Goal: Task Accomplishment & Management: Complete application form

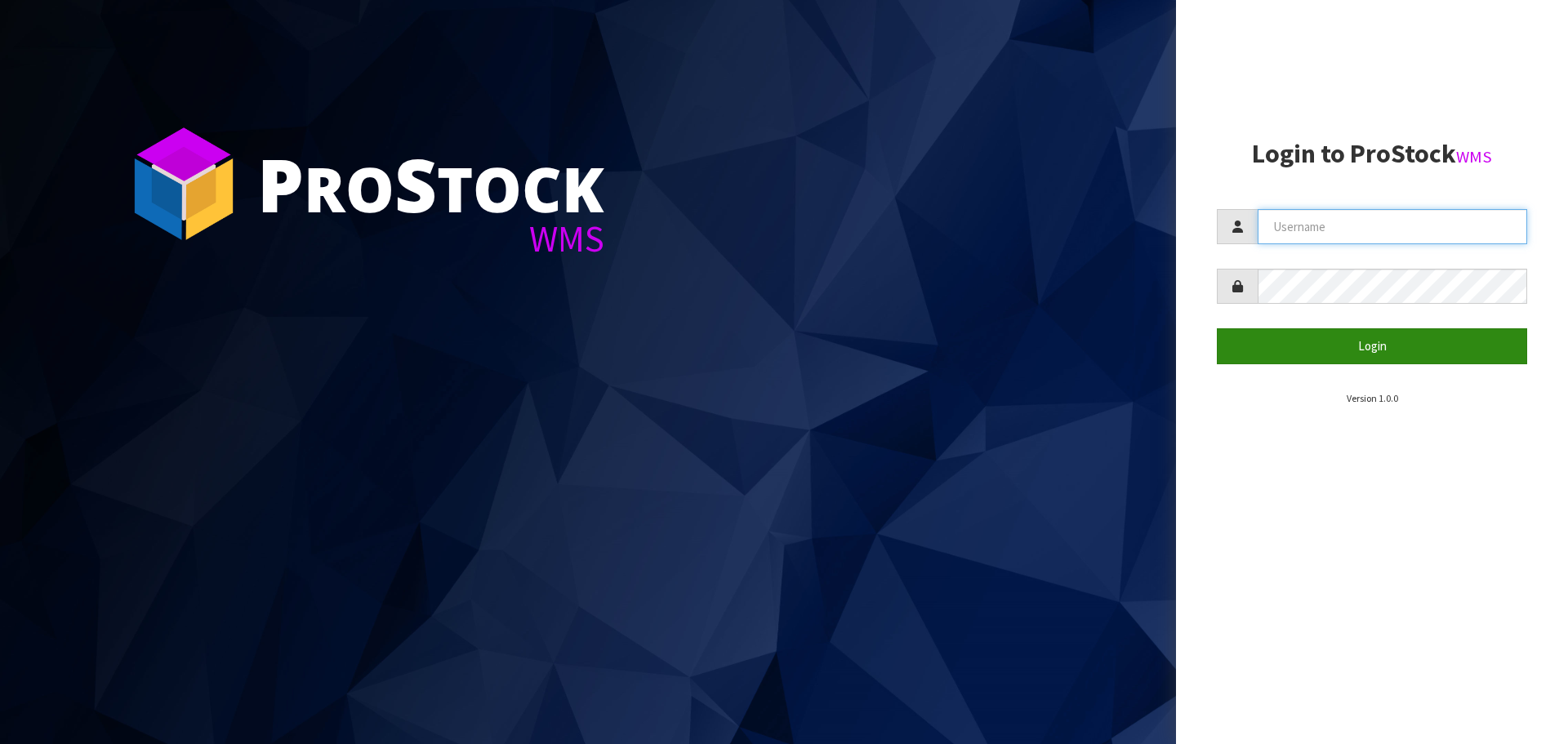
type input "THECLUTCHHUB"
click at [1291, 354] on button "Login" at bounding box center [1372, 346] width 311 height 35
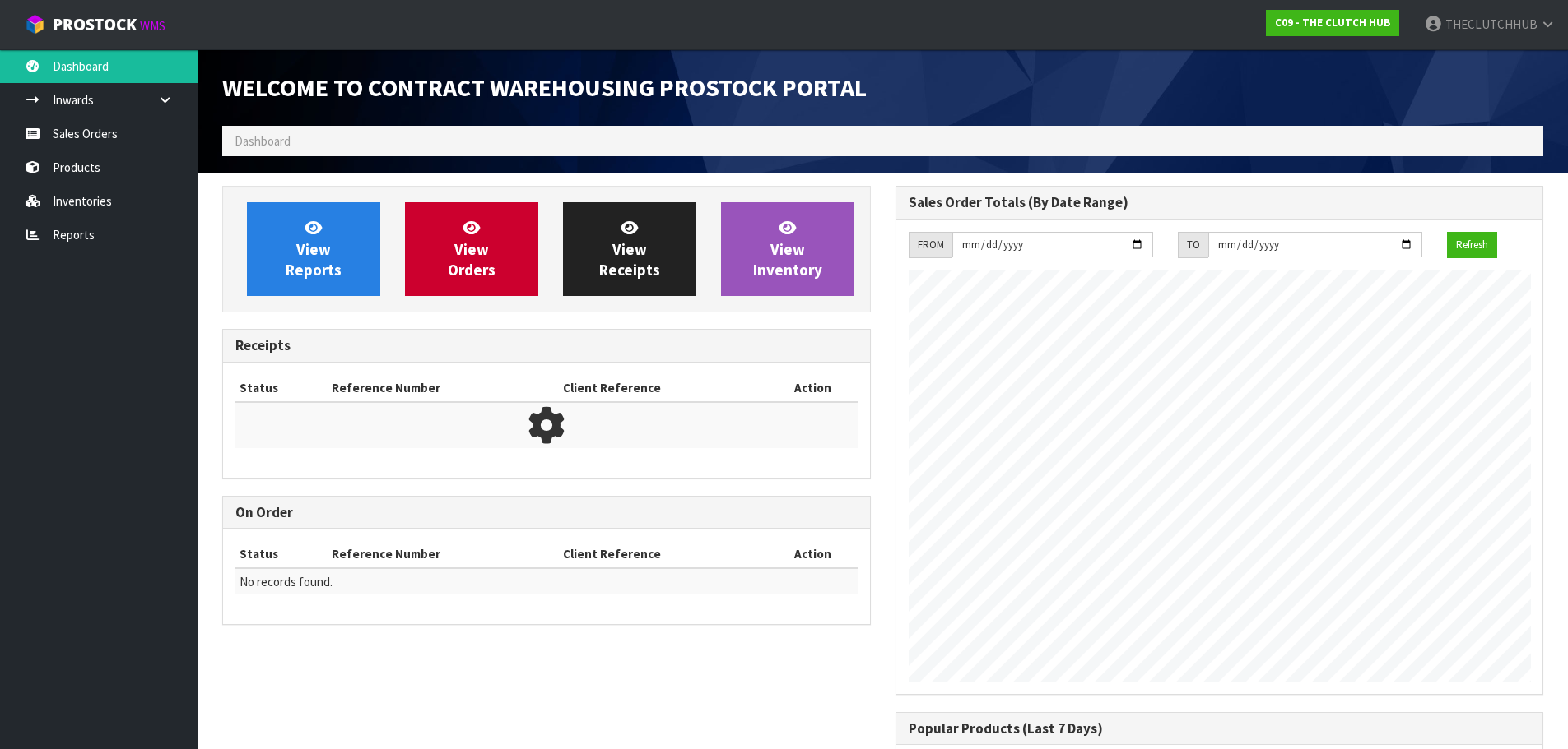
scroll to position [806, 672]
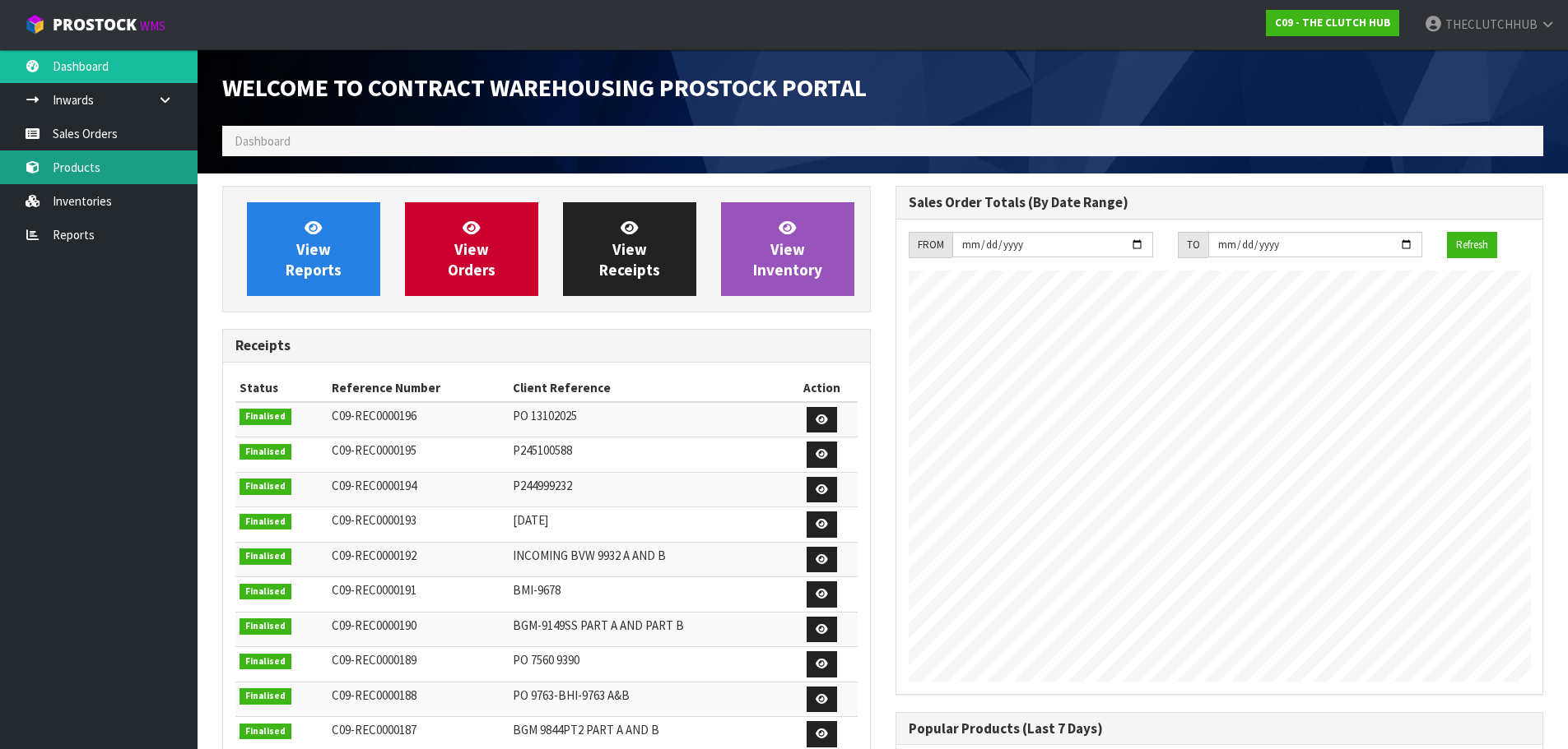
click at [68, 166] on link "Products" at bounding box center [99, 167] width 198 height 34
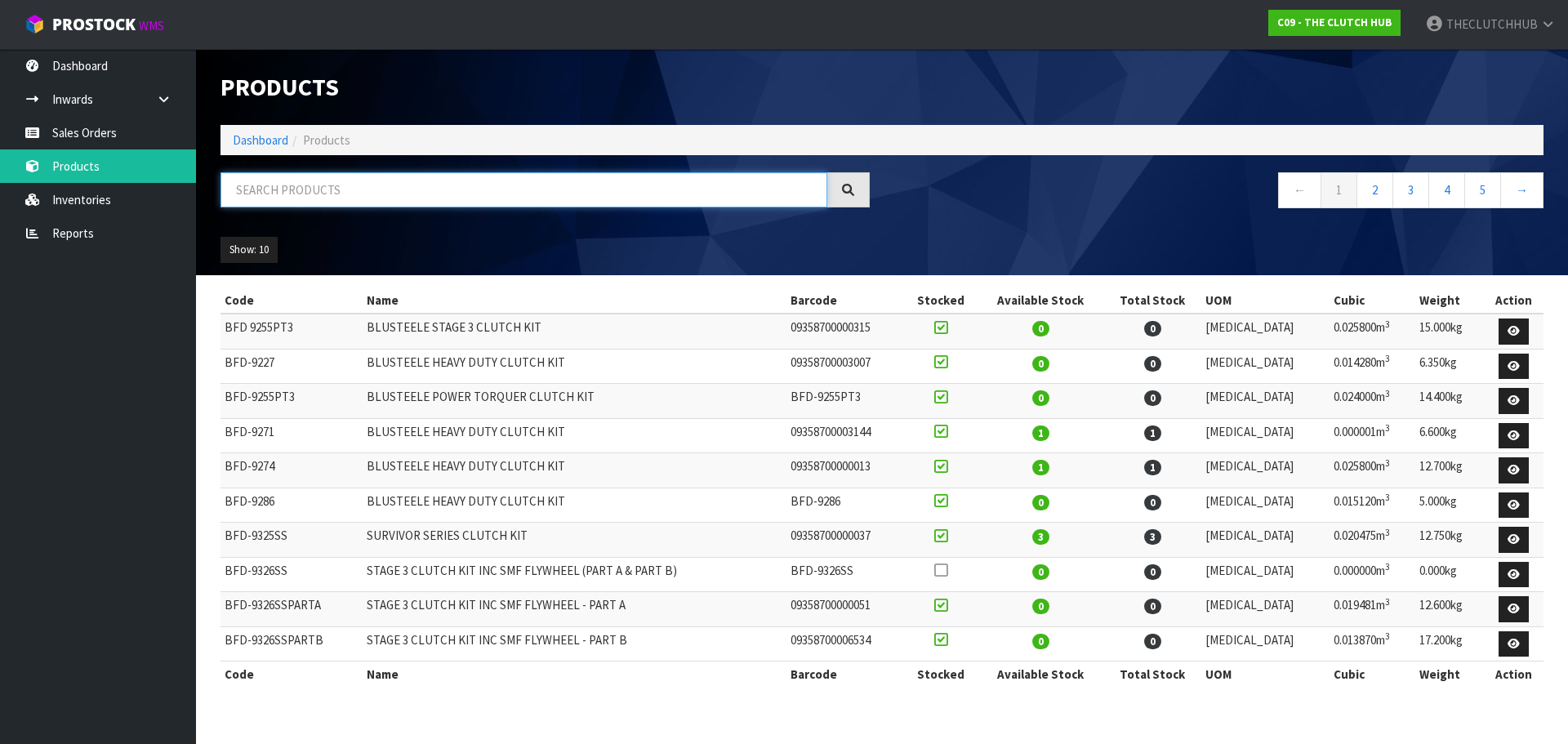
click at [274, 187] on input "text" at bounding box center [524, 189] width 607 height 35
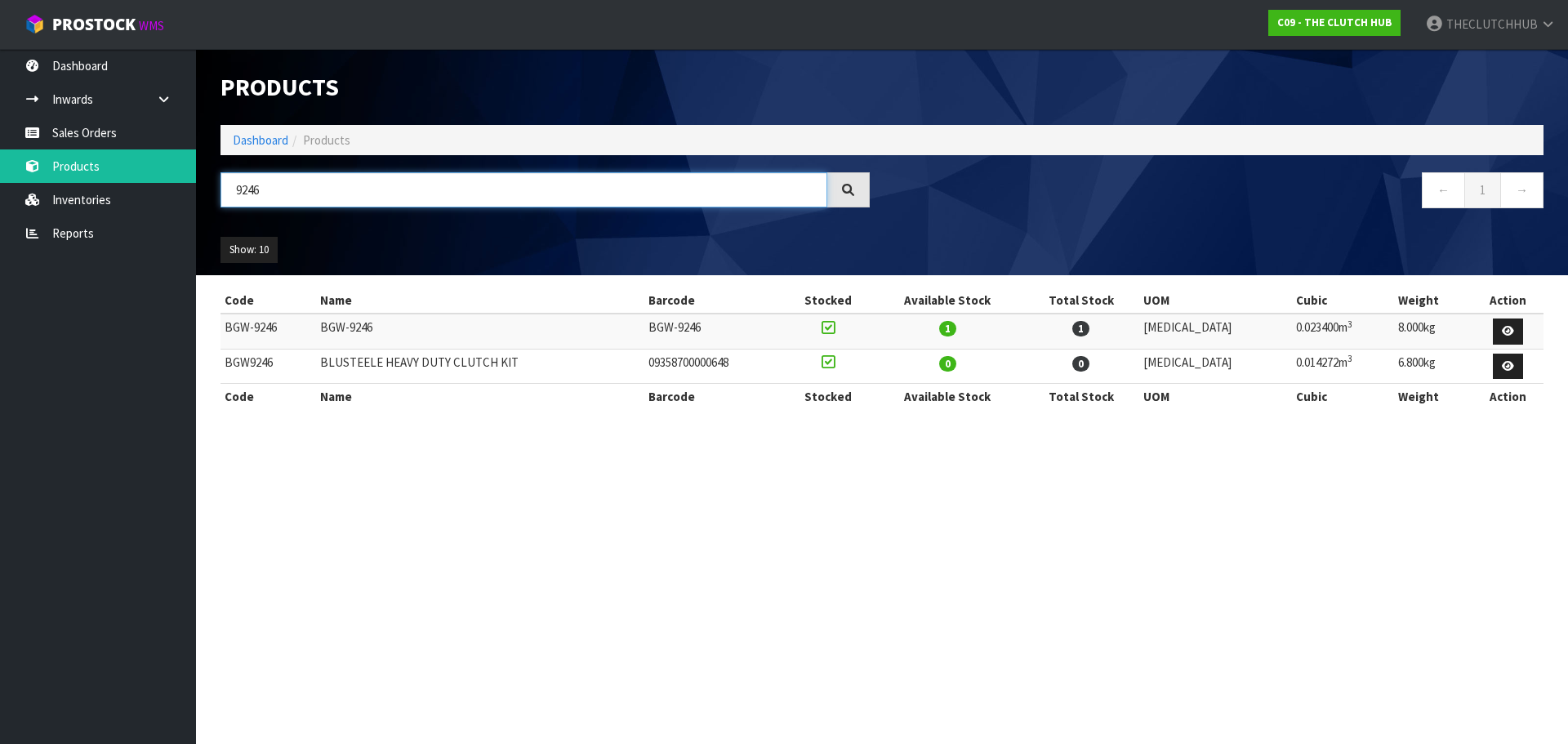
type input "9246"
click at [103, 136] on link "Sales Orders" at bounding box center [98, 133] width 196 height 34
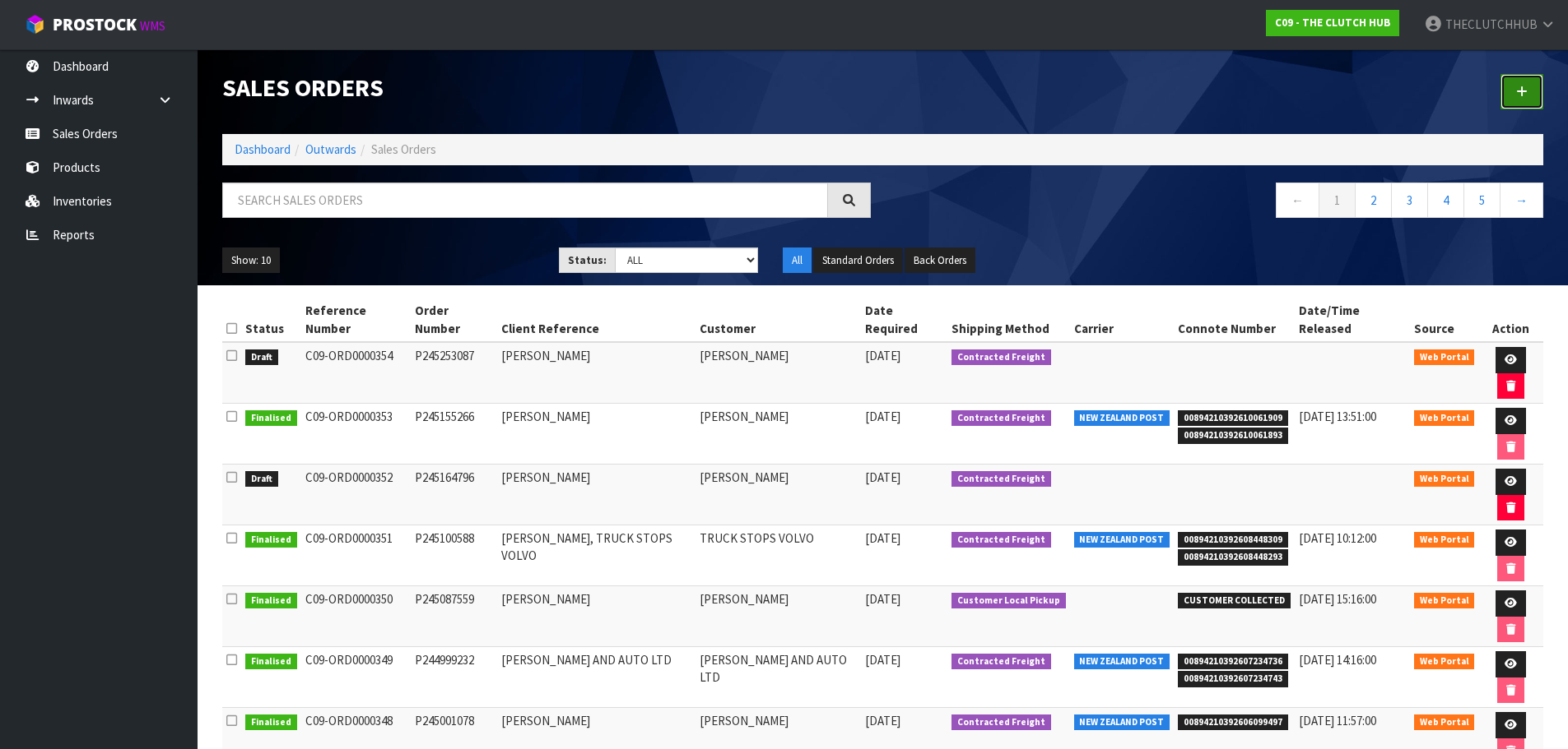
click at [1529, 90] on link at bounding box center [1522, 91] width 43 height 35
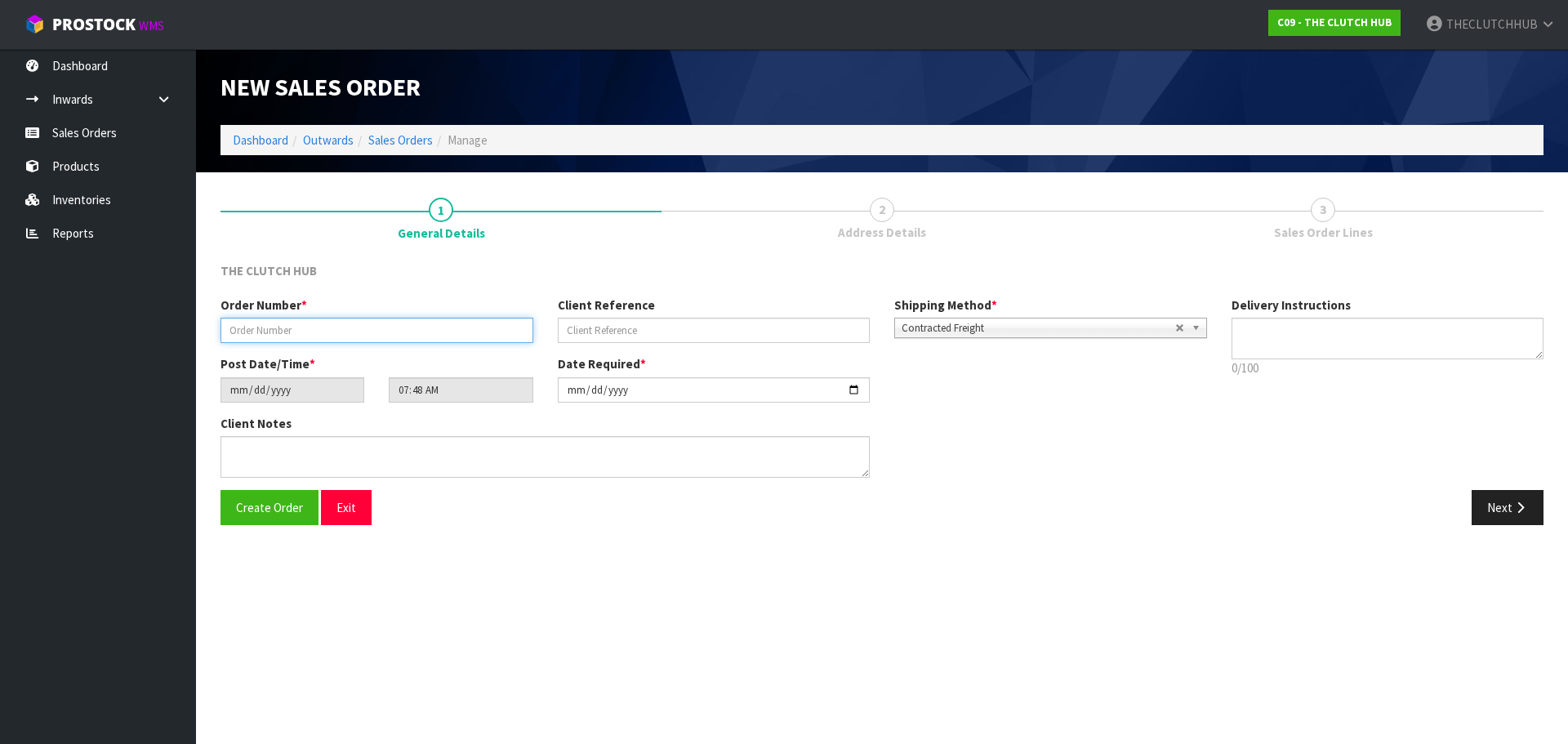
drag, startPoint x: 305, startPoint y: 347, endPoint x: 315, endPoint y: 327, distance: 22.4
paste input "P245261776"
type input "P245261776"
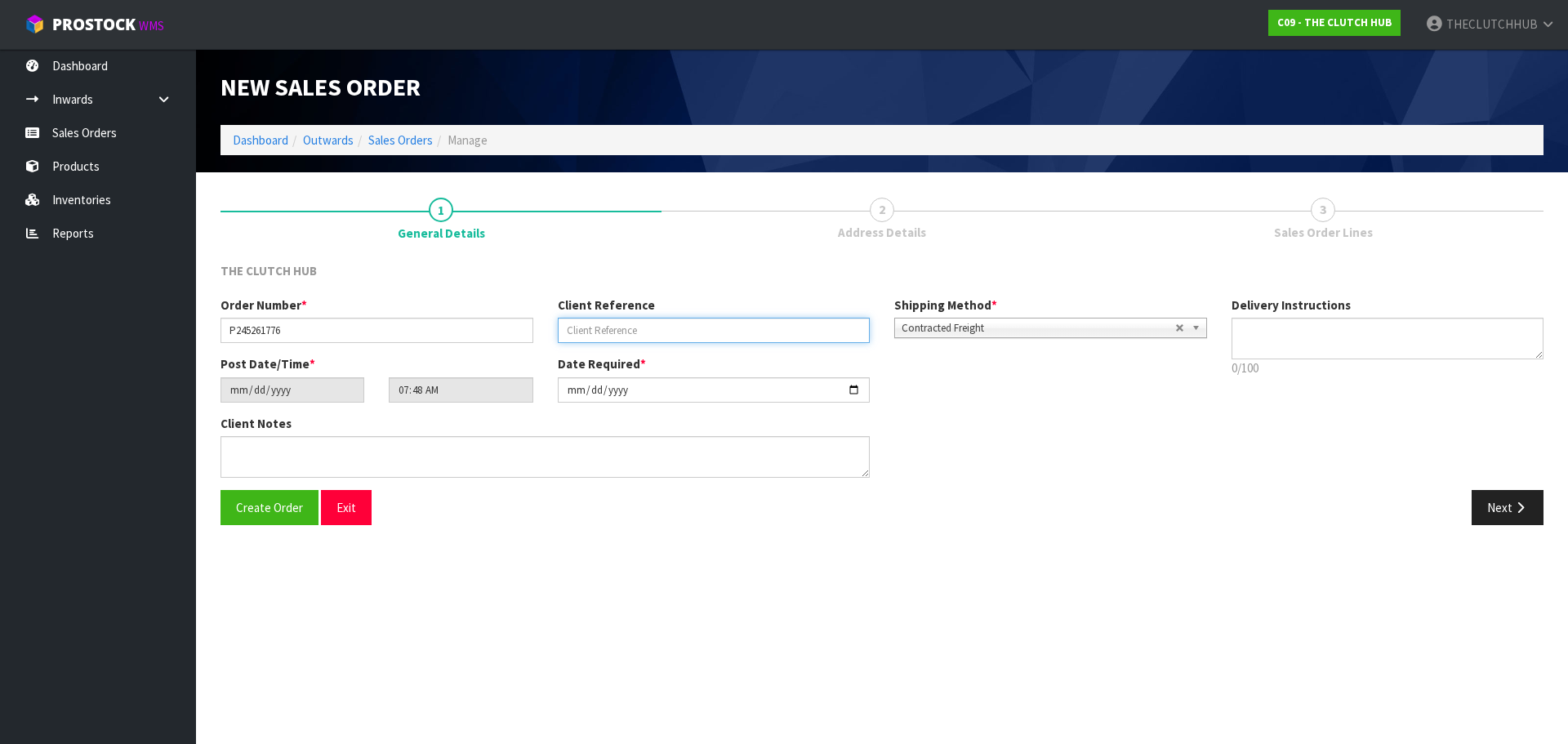
click at [593, 337] on input "text" at bounding box center [714, 330] width 313 height 25
type input "[PERSON_NAME]"
click at [258, 517] on button "Create Order" at bounding box center [270, 507] width 98 height 35
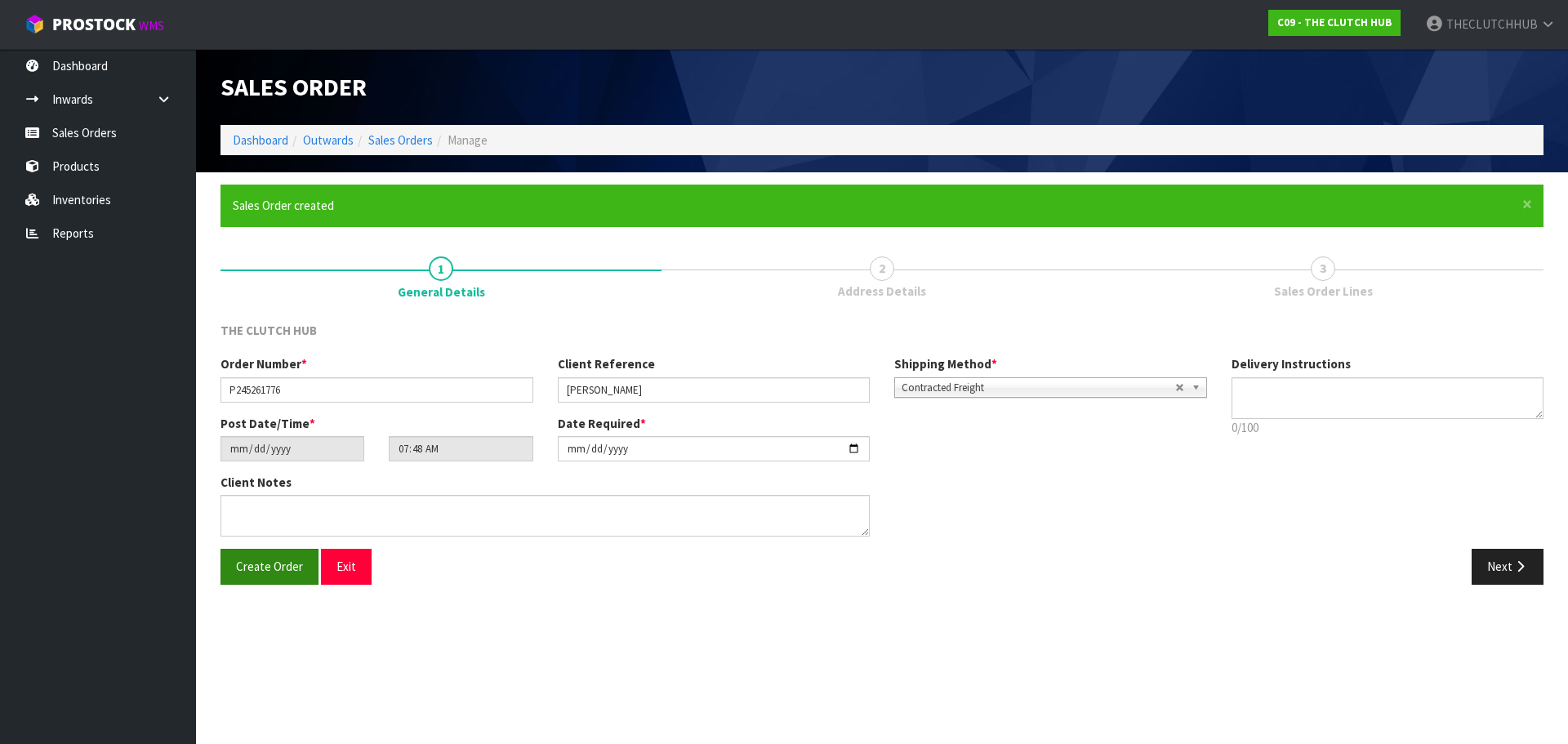
type input "09:48:00.000"
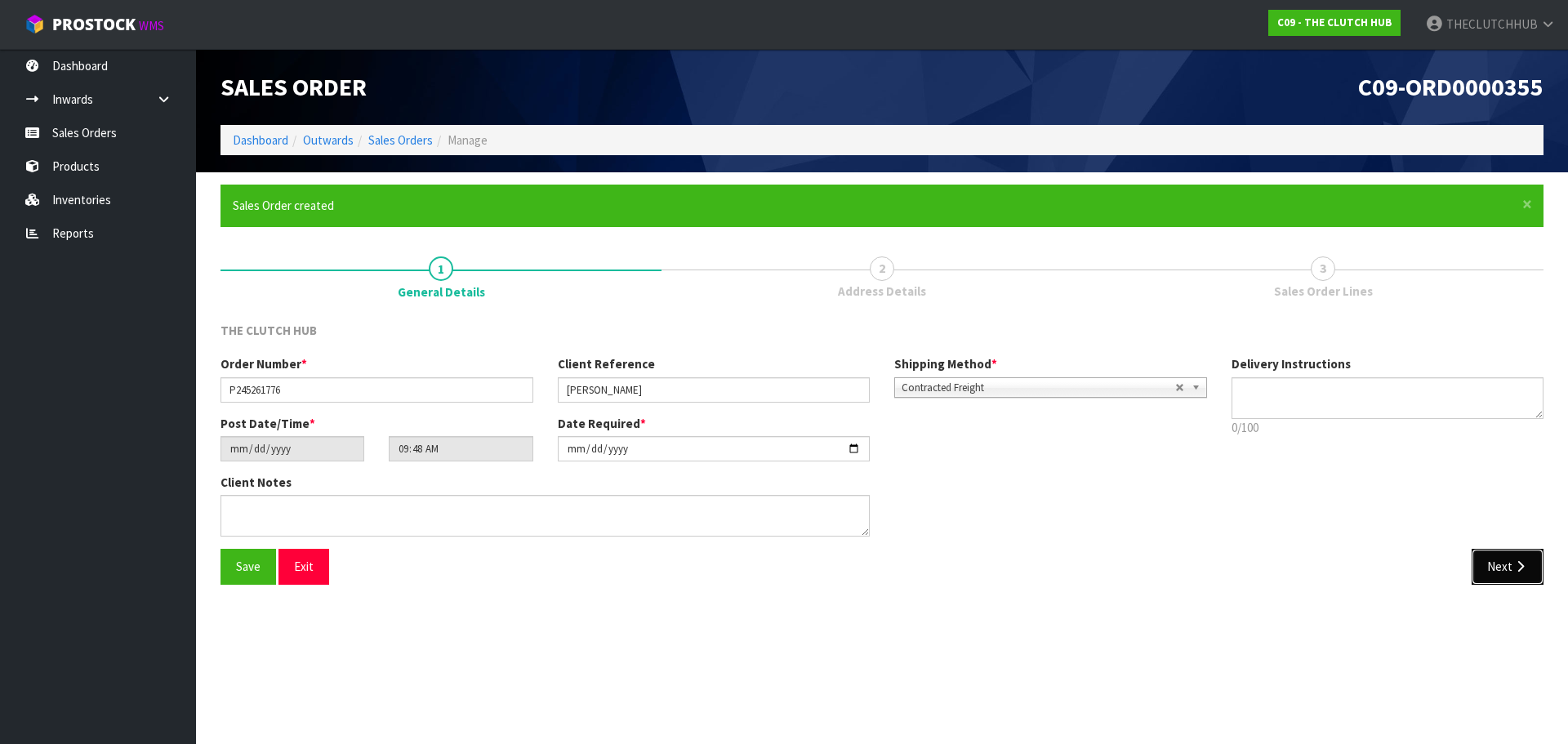
click at [1492, 564] on button "Next" at bounding box center [1507, 566] width 71 height 35
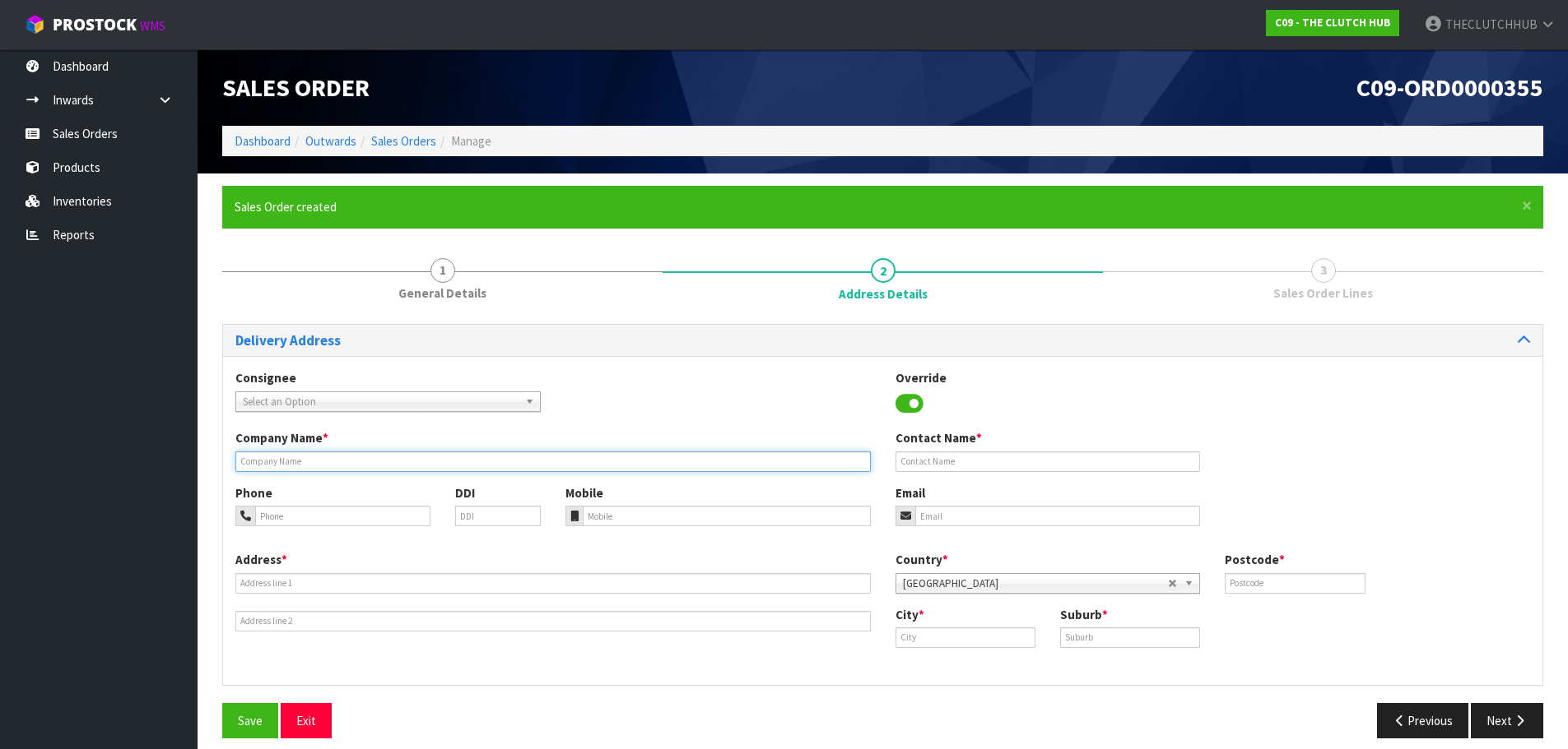
click at [291, 459] on input "text" at bounding box center [553, 461] width 635 height 21
type input "[PERSON_NAME]"
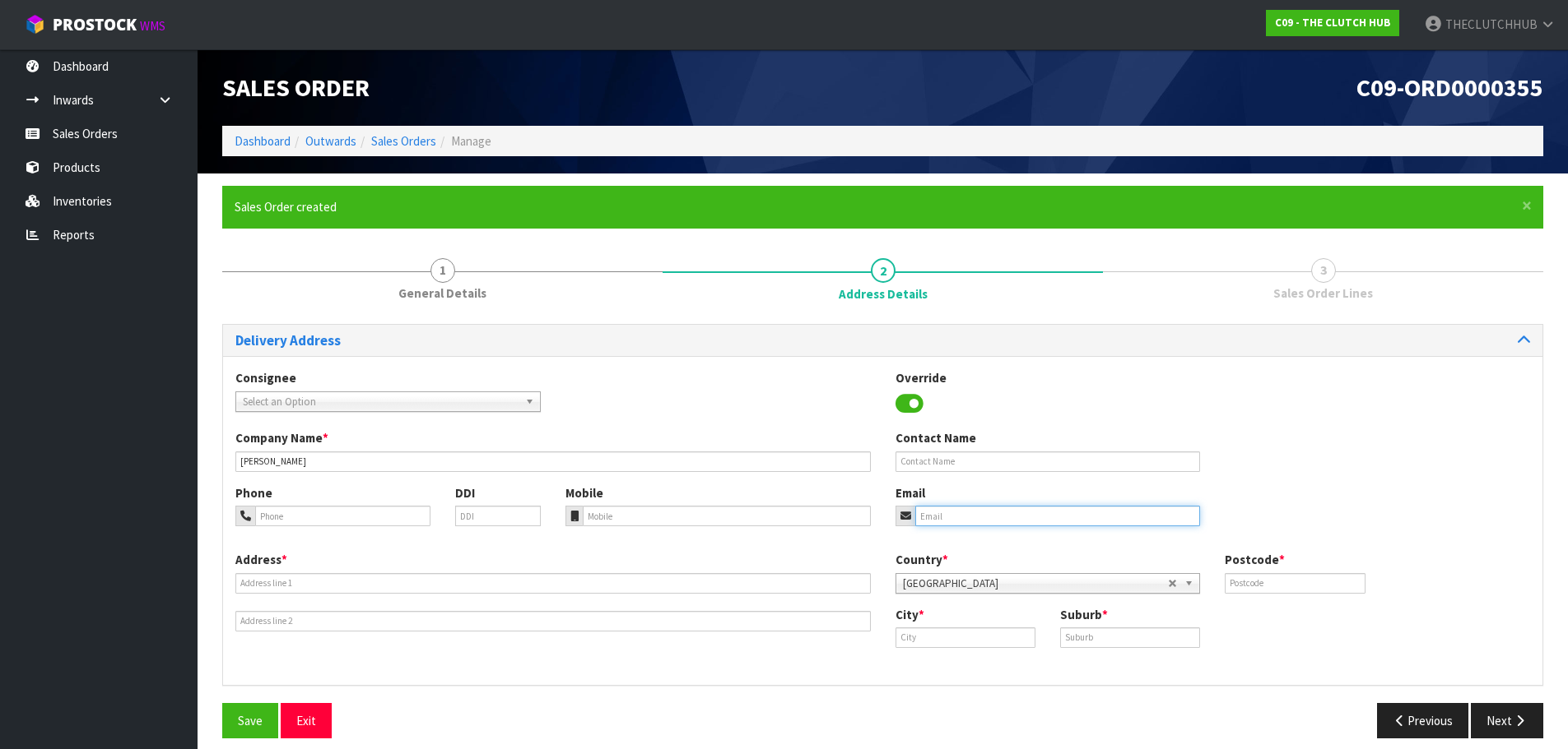
paste input "[PERSON_NAME][EMAIL_ADDRESS][DOMAIN_NAME]"
type input "[PERSON_NAME][EMAIL_ADDRESS][DOMAIN_NAME]"
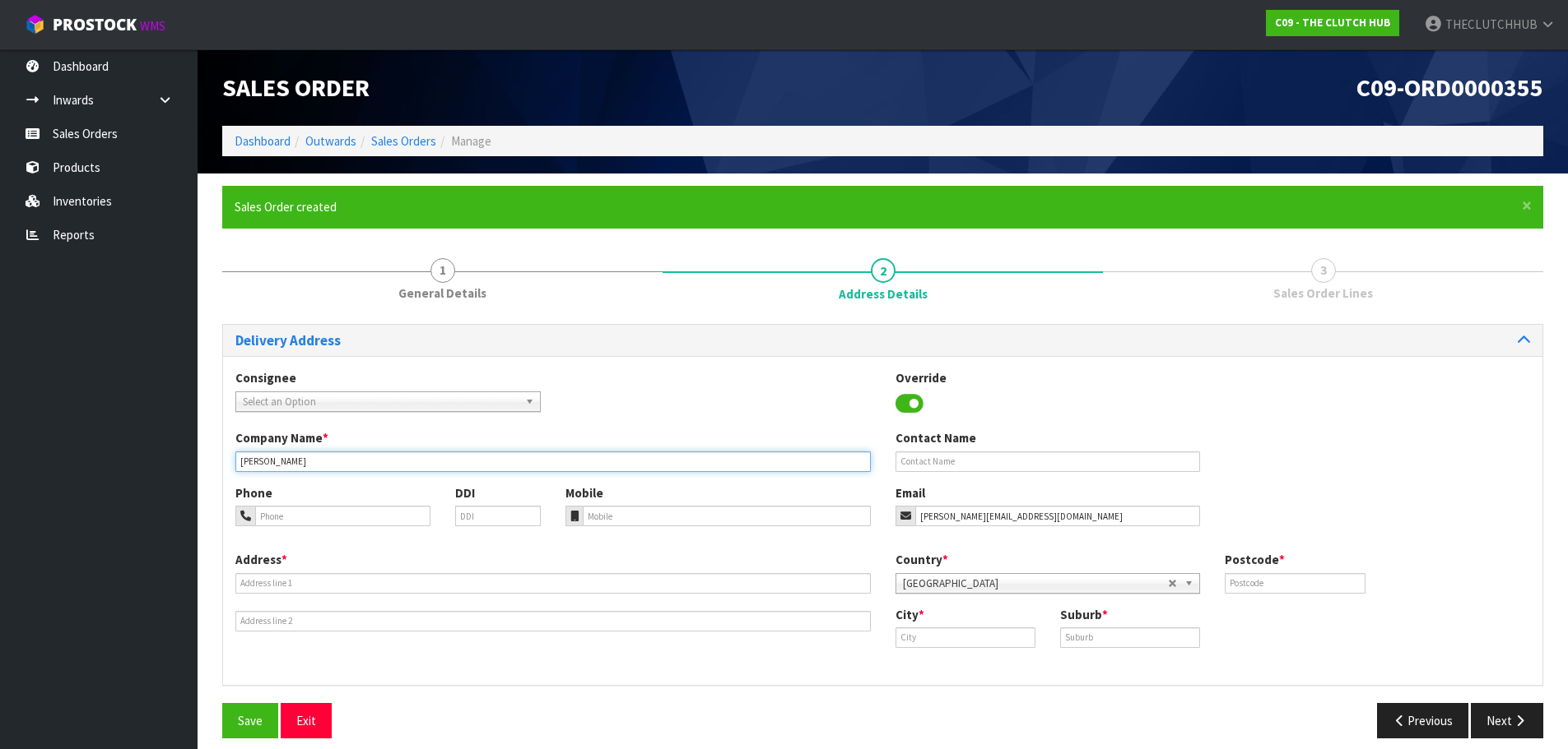
drag, startPoint x: 297, startPoint y: 453, endPoint x: 239, endPoint y: 459, distance: 58.3
click at [239, 459] on input "[PERSON_NAME]" at bounding box center [553, 461] width 635 height 21
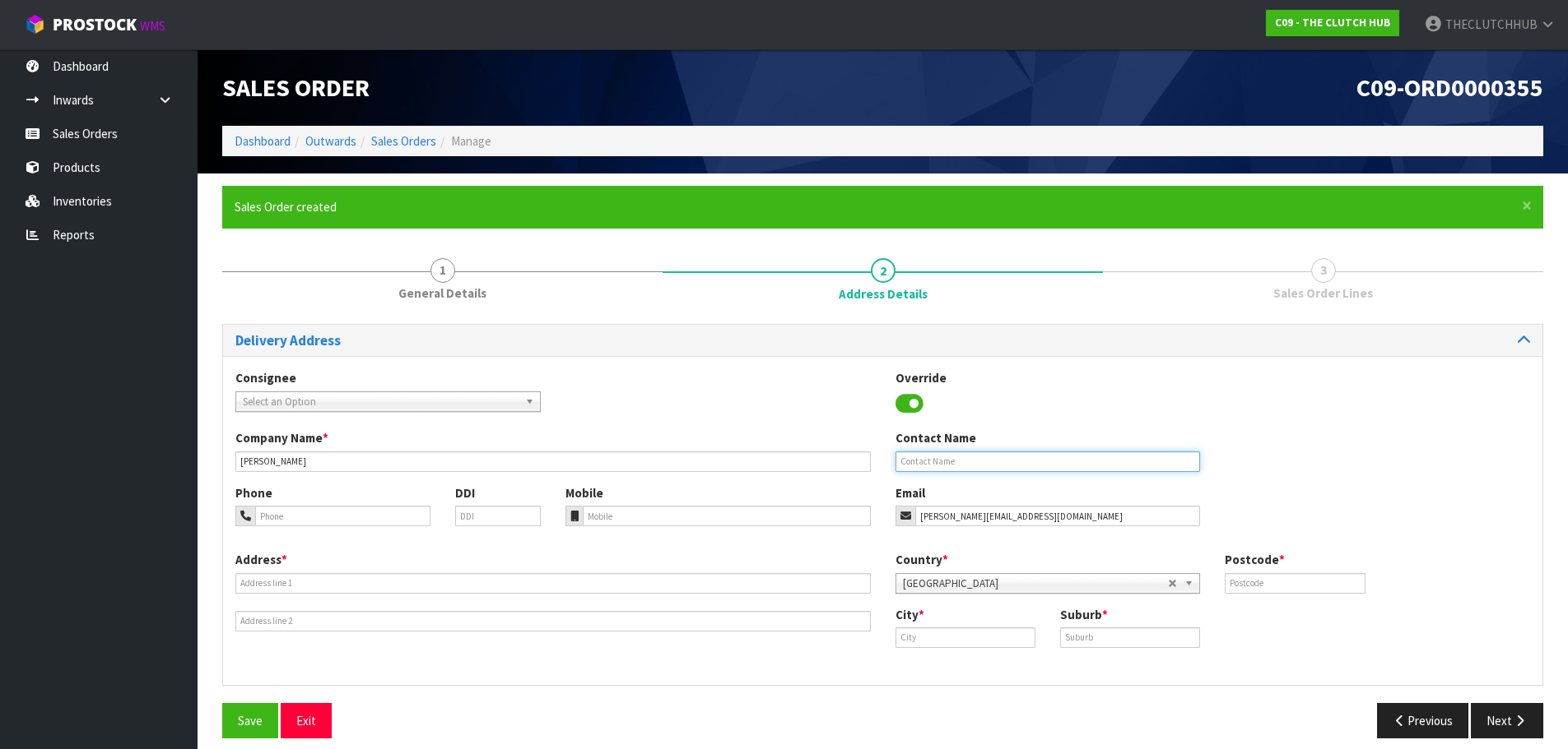
click at [963, 463] on input "text" at bounding box center [1047, 461] width 305 height 21
paste input "[PERSON_NAME]"
type input "[PERSON_NAME]"
click at [1237, 581] on input "text" at bounding box center [1295, 584] width 140 height 21
type input "2583"
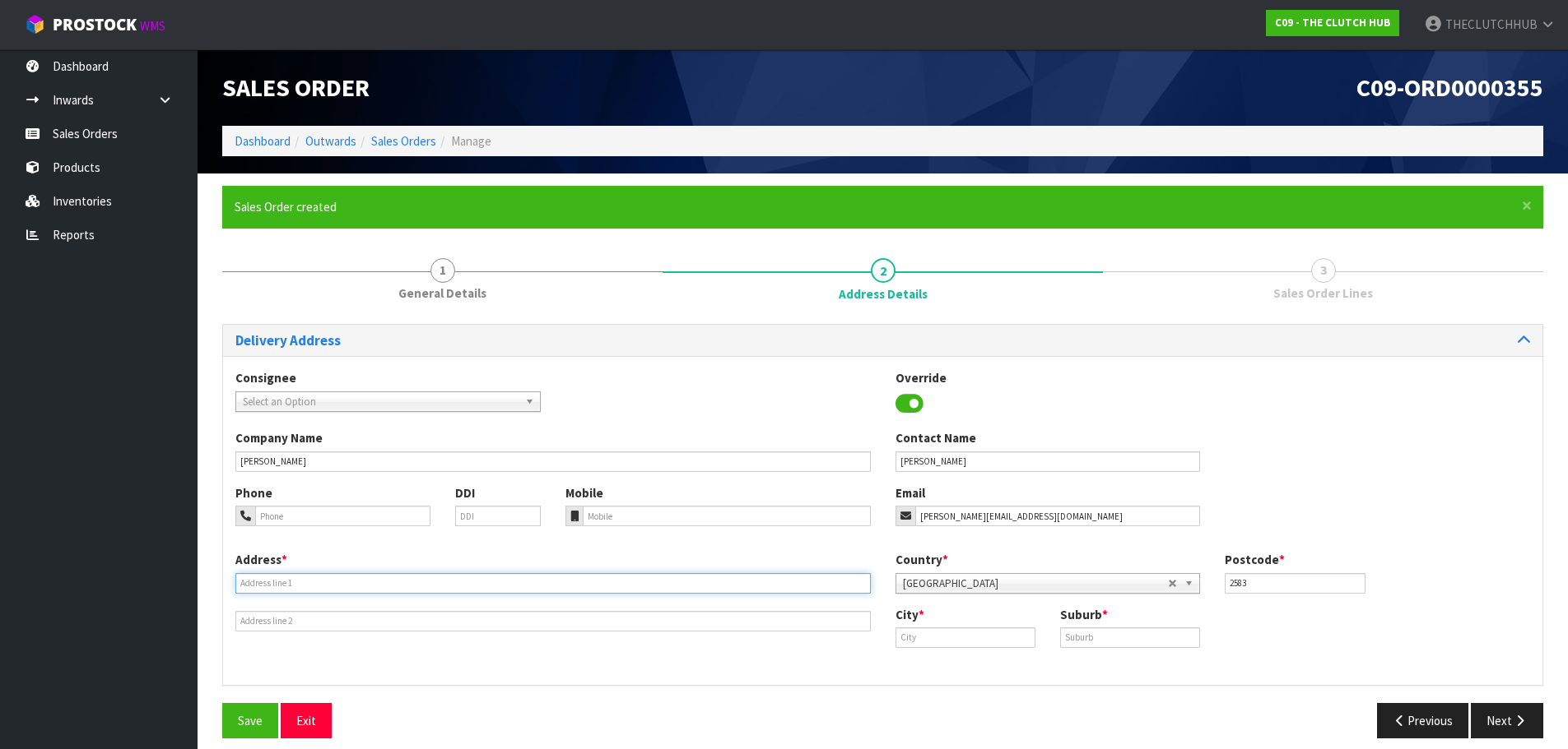
paste input "[STREET_ADDRESS]"
type input "[STREET_ADDRESS]"
click at [909, 635] on input "text" at bounding box center [965, 638] width 140 height 21
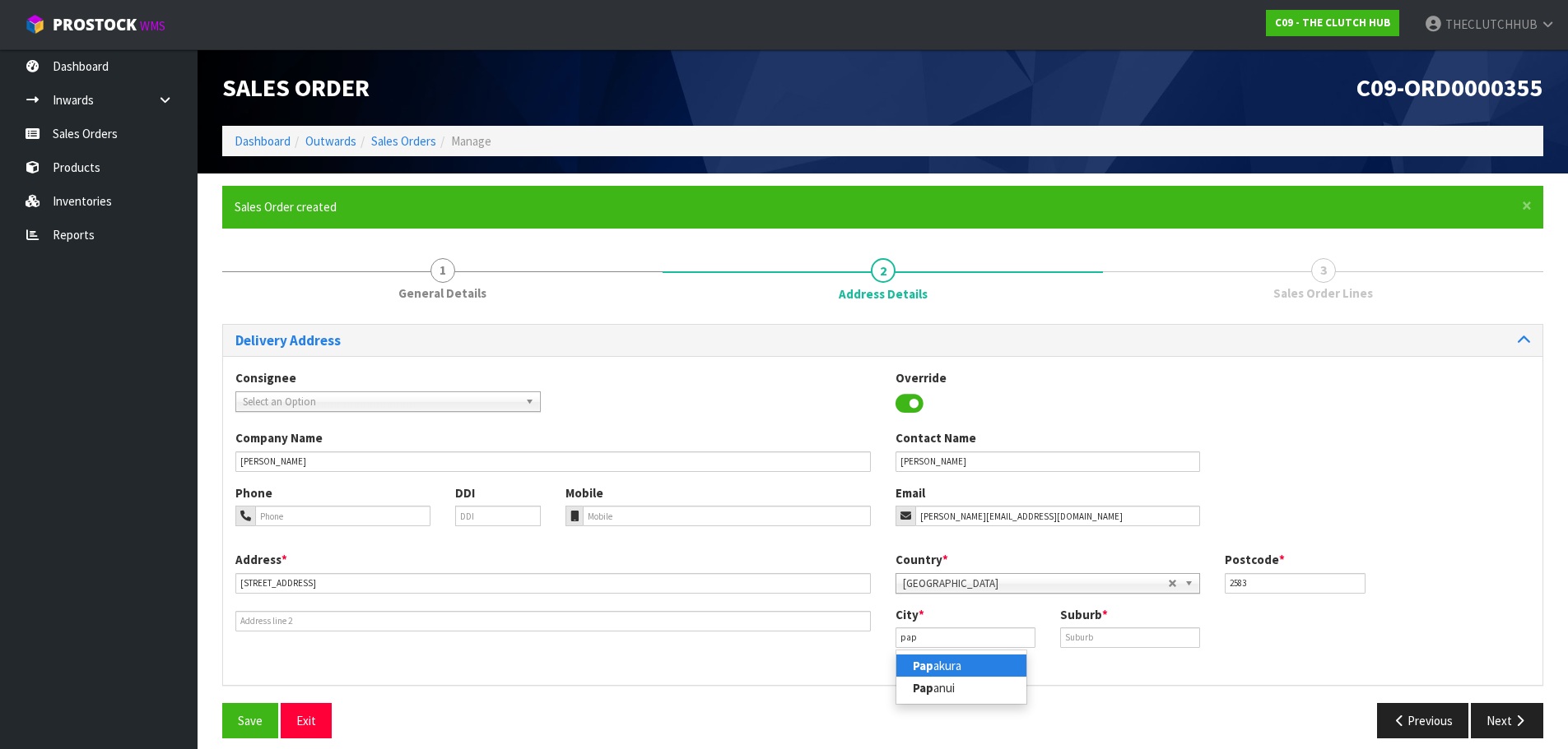
click at [910, 665] on link "Pap akura" at bounding box center [961, 665] width 130 height 22
type input "Papakura"
click at [1117, 625] on div "Suburb *" at bounding box center [1129, 627] width 165 height 42
click at [1106, 642] on input "text" at bounding box center [1130, 638] width 140 height 21
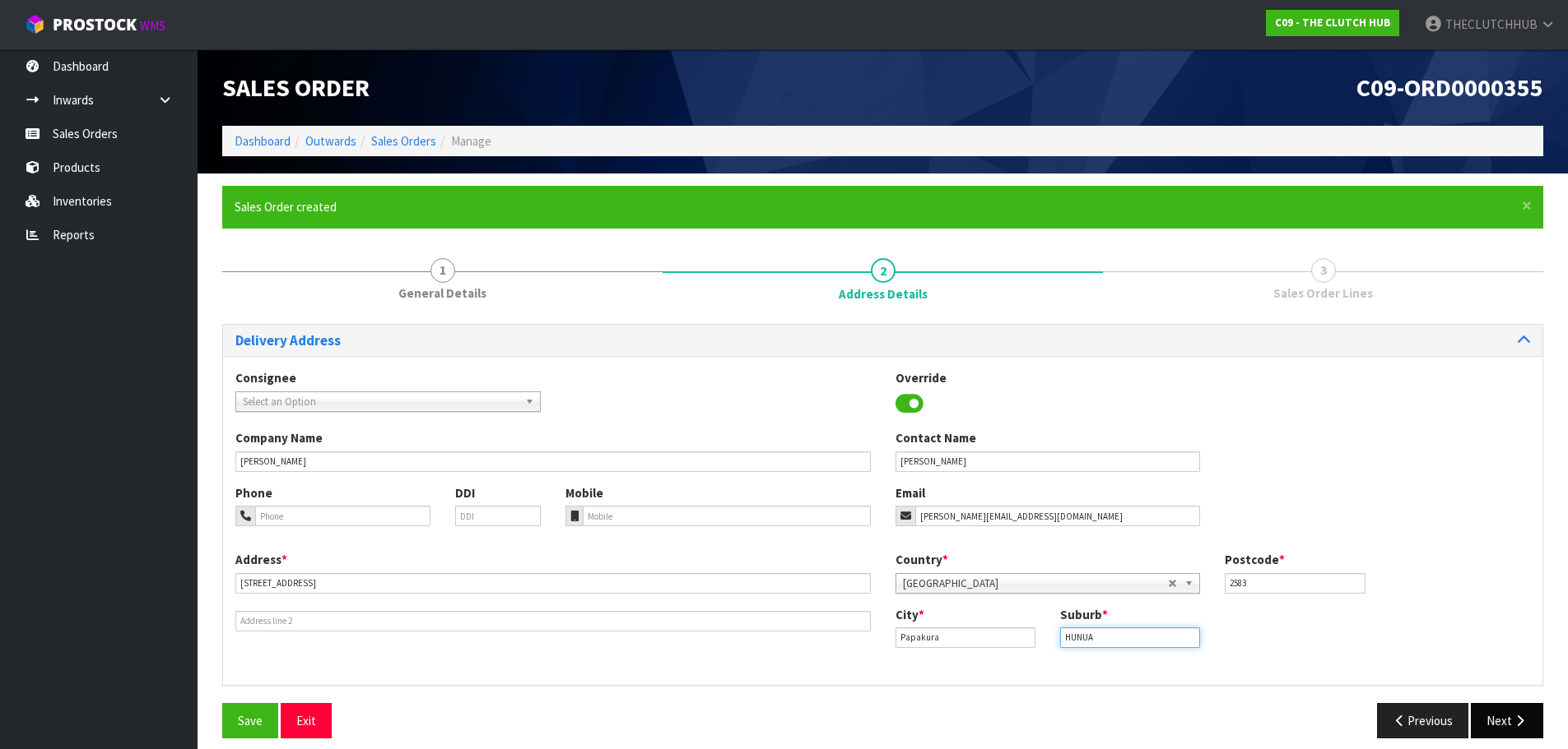
type input "HUNUA"
click at [1483, 716] on button "Next" at bounding box center [1507, 720] width 72 height 35
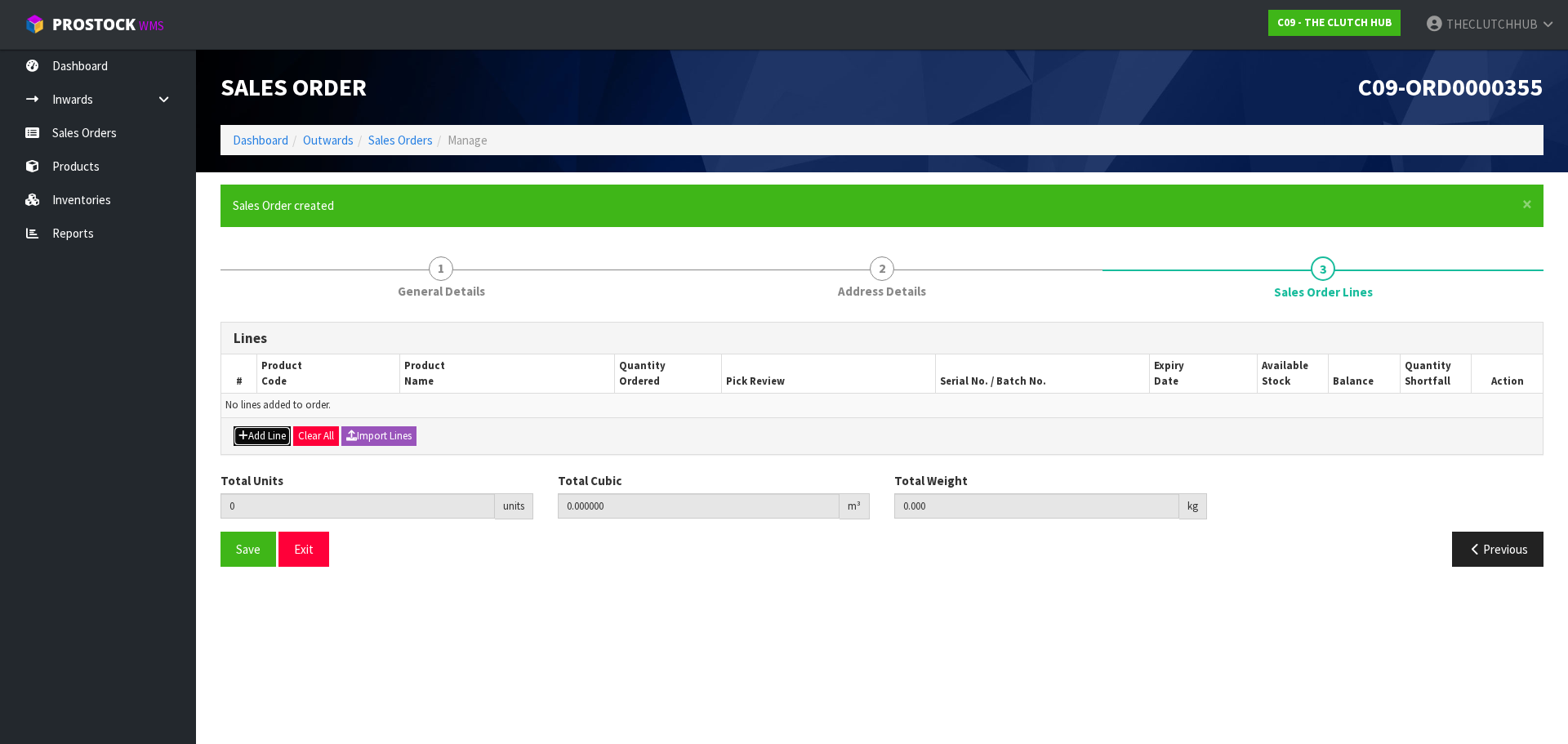
click at [245, 428] on button "Add Line" at bounding box center [263, 437] width 57 height 20
type input "0"
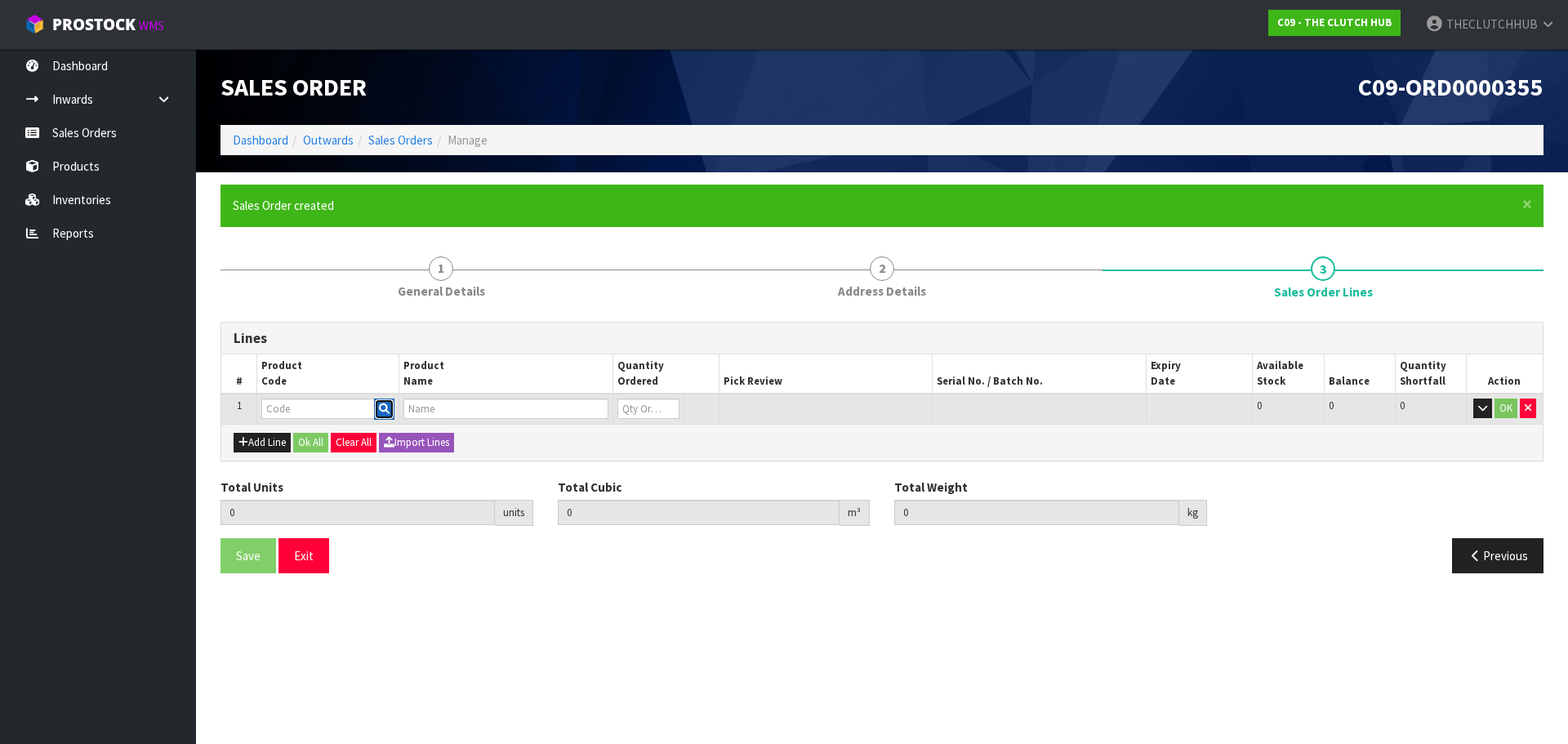
click at [381, 409] on icon "button" at bounding box center [384, 409] width 11 height 11
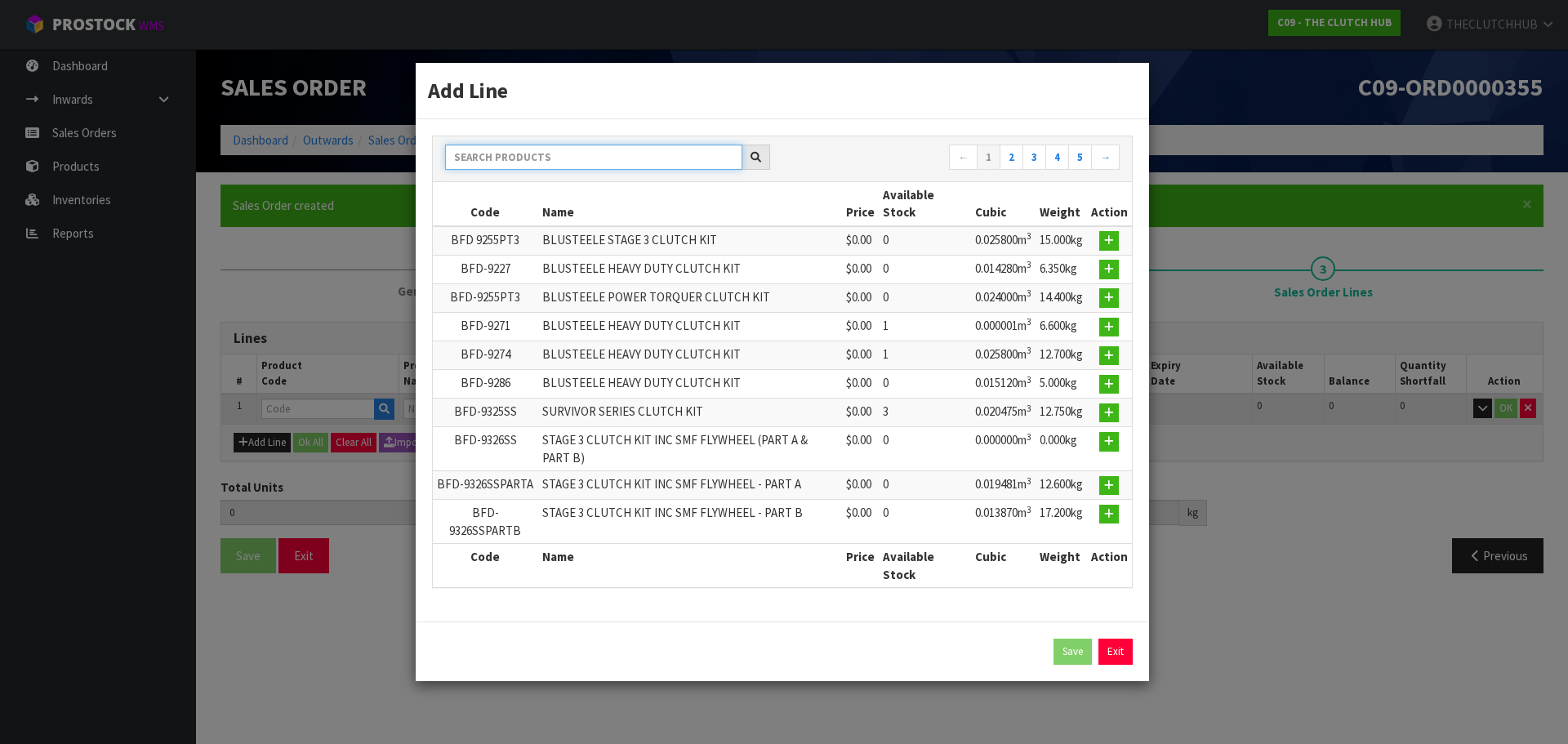
click at [521, 161] on input "text" at bounding box center [594, 157] width 297 height 25
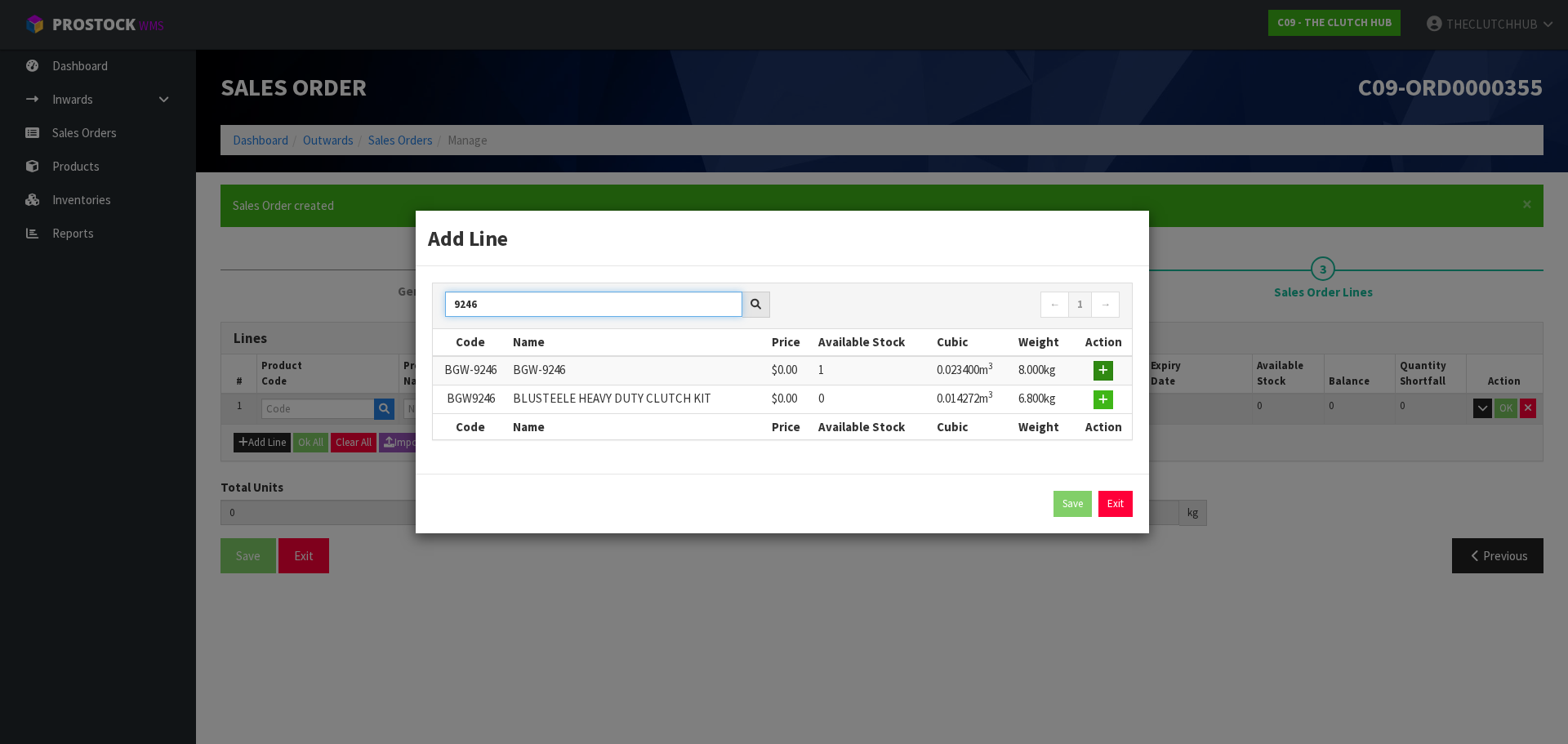
type input "9246"
click at [1102, 370] on icon "button" at bounding box center [1103, 371] width 10 height 11
type input "0.000000"
type input "0.000"
type input "BGW-9246"
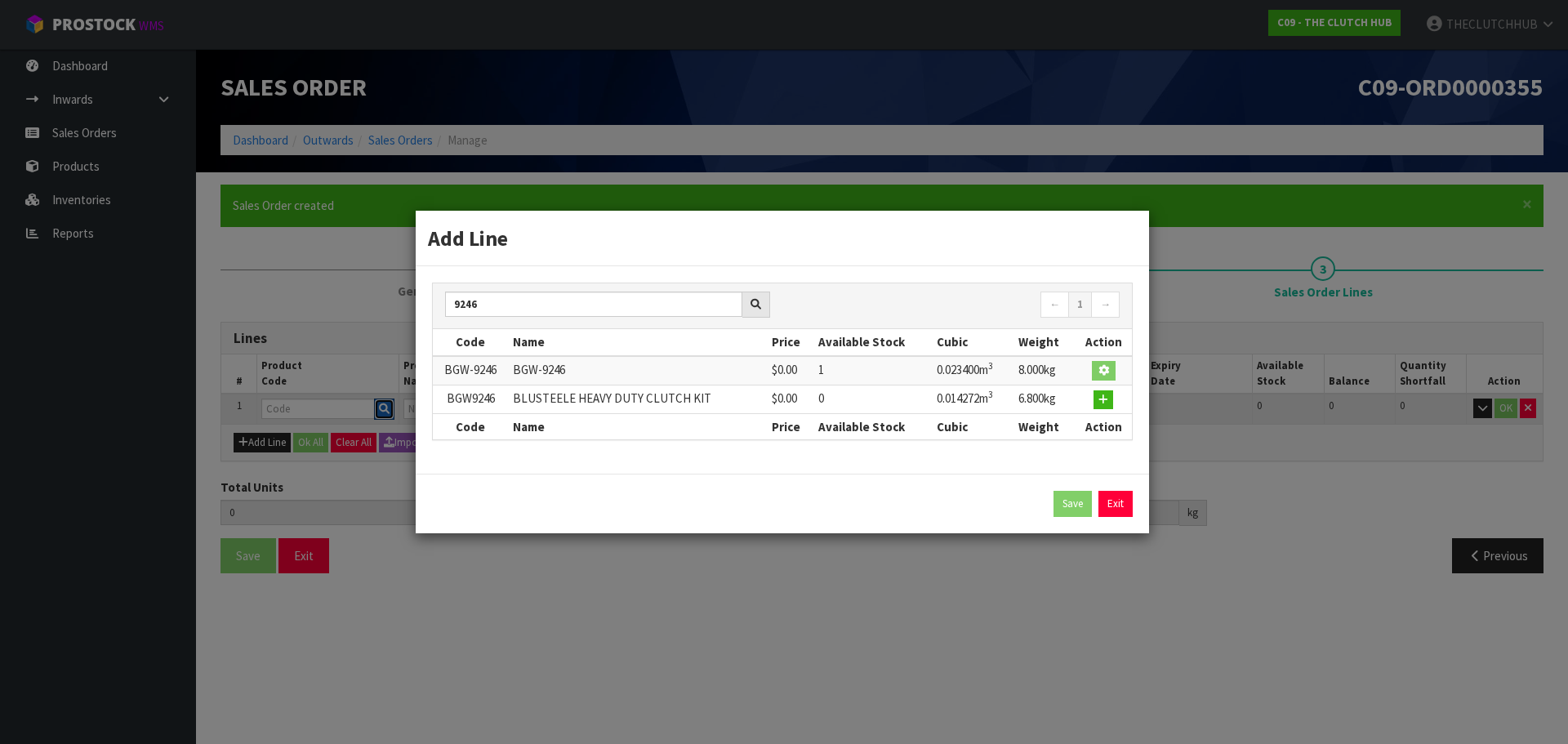
type input "BGW-9246"
type input "0"
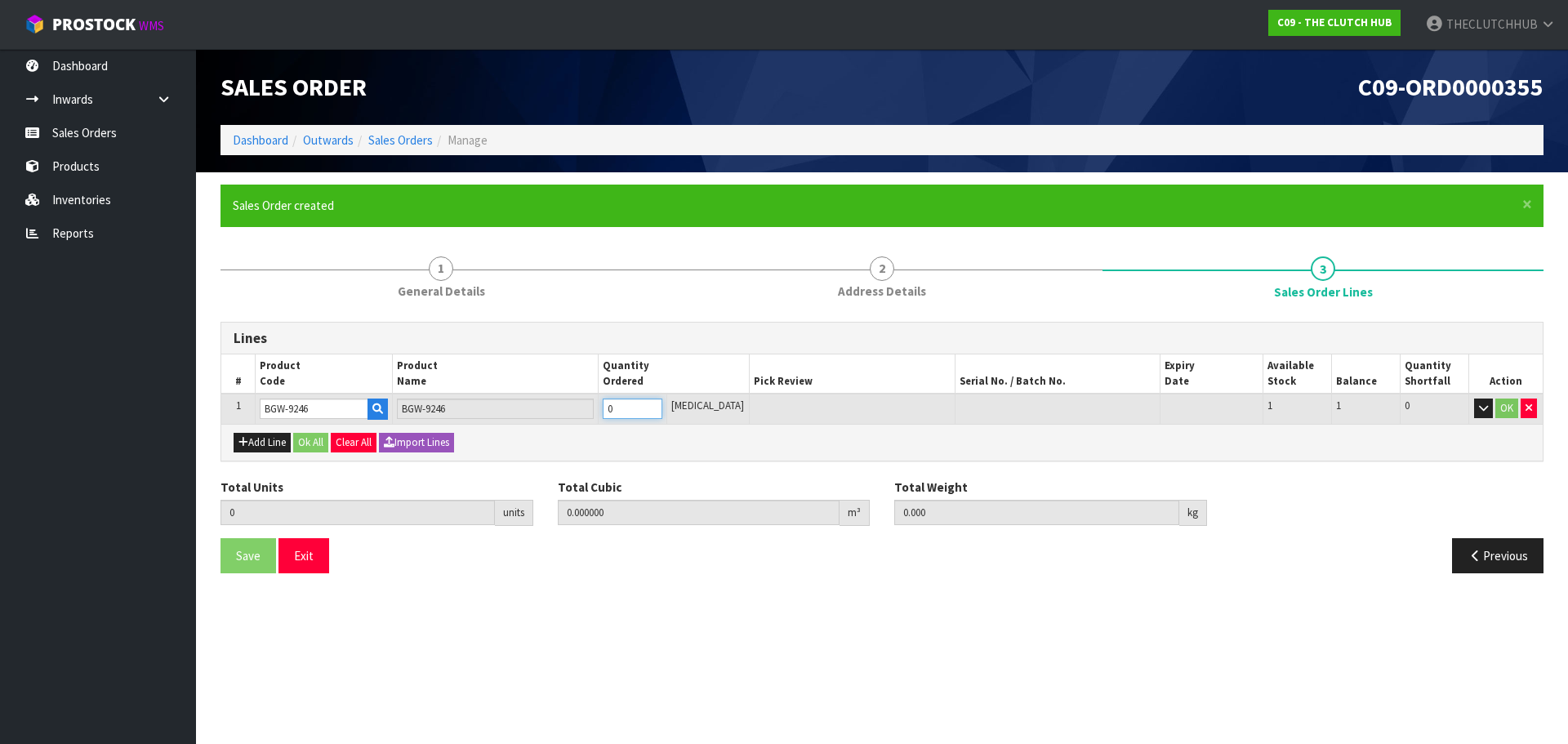
click at [606, 407] on tr "1 BGW-9246 BGW-9246 0 [MEDICAL_DATA] 1 1 0 OK" at bounding box center [882, 409] width 1322 height 30
type input "1"
type input "0.020202"
type input "8"
type input "1"
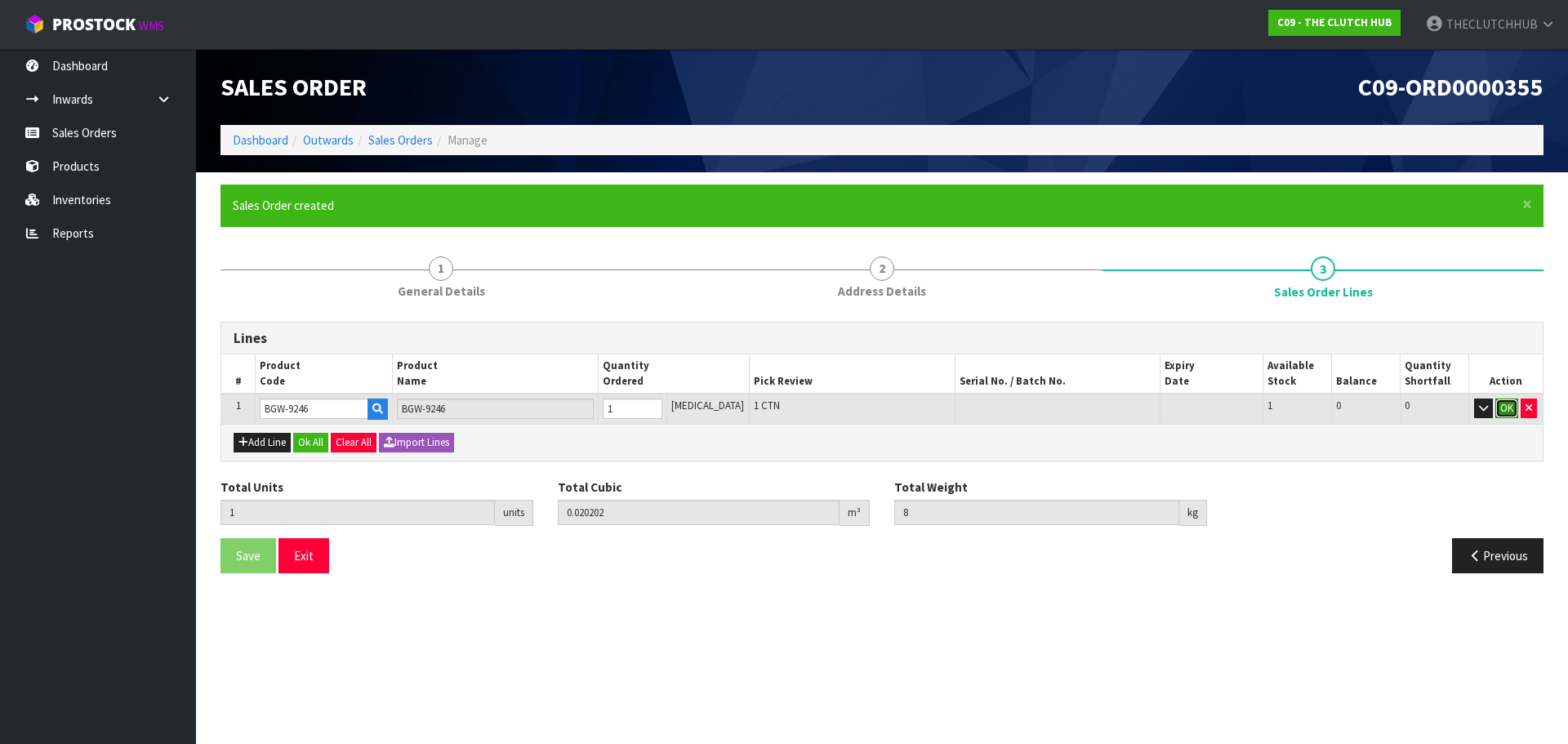
click at [1505, 413] on button "OK" at bounding box center [1507, 408] width 23 height 20
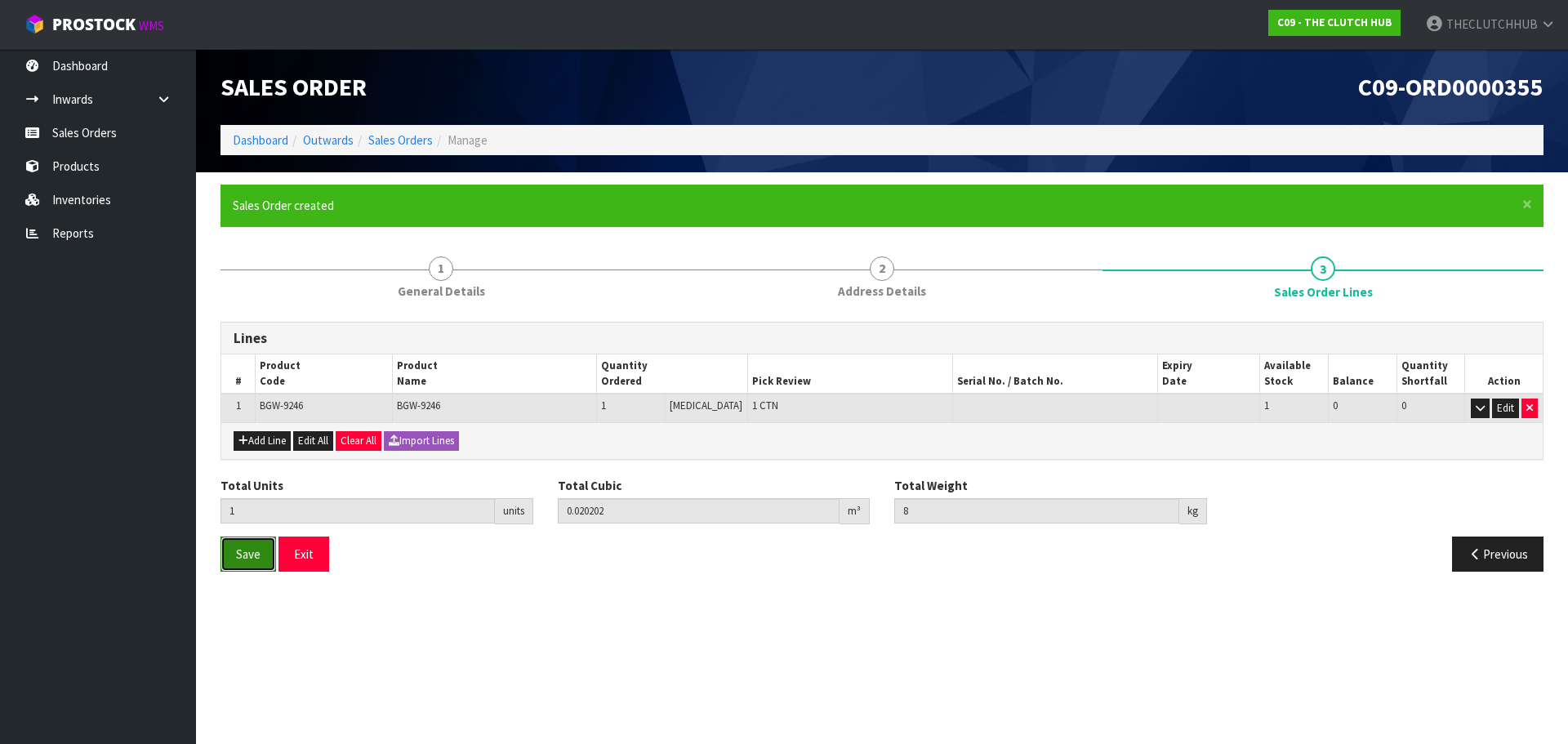
click at [254, 564] on button "Save" at bounding box center [248, 554] width 55 height 35
click at [111, 128] on link "Sales Orders" at bounding box center [98, 133] width 196 height 34
